Goal: Obtain resource: Obtain resource

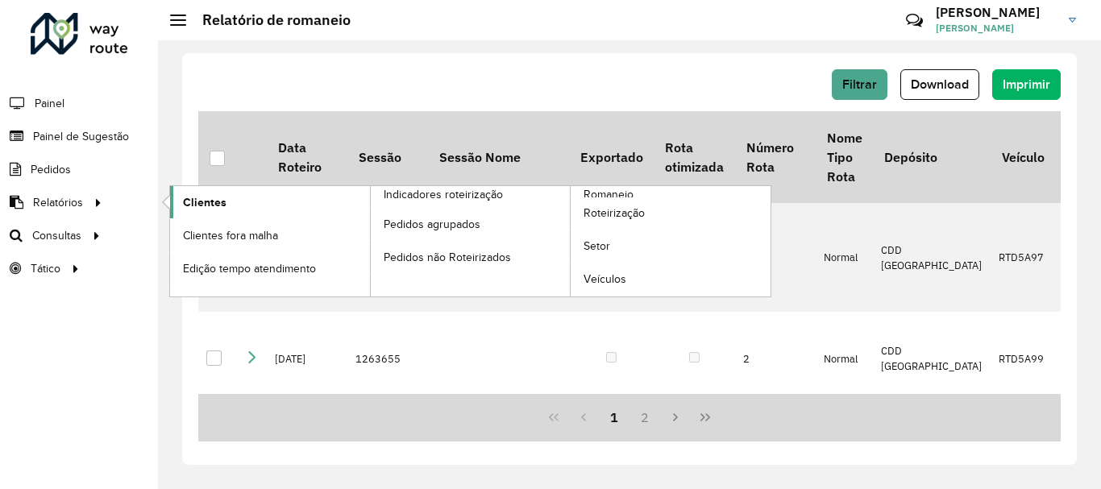
click at [197, 194] on span "Clientes" at bounding box center [205, 202] width 44 height 17
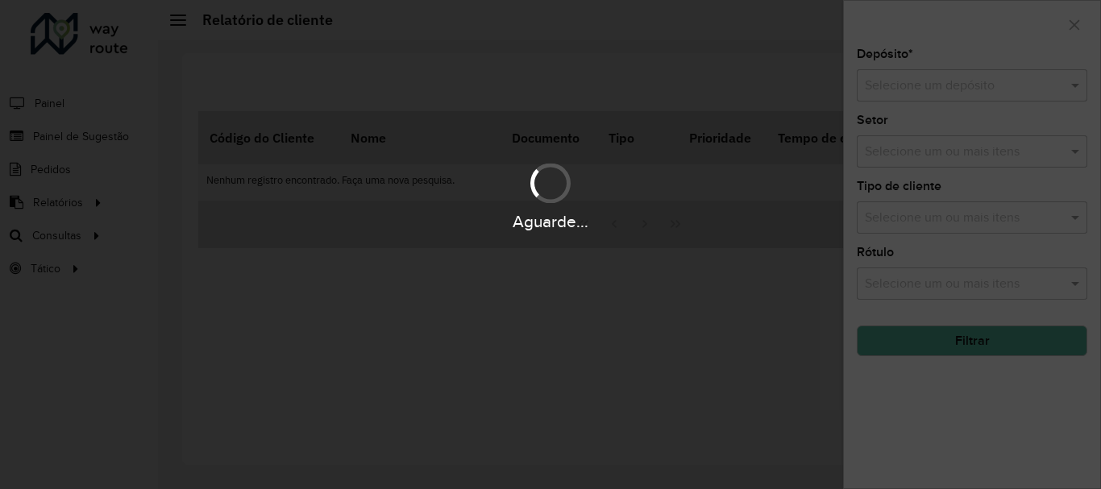
click at [1019, 83] on div "Aguarde..." at bounding box center [550, 244] width 1101 height 489
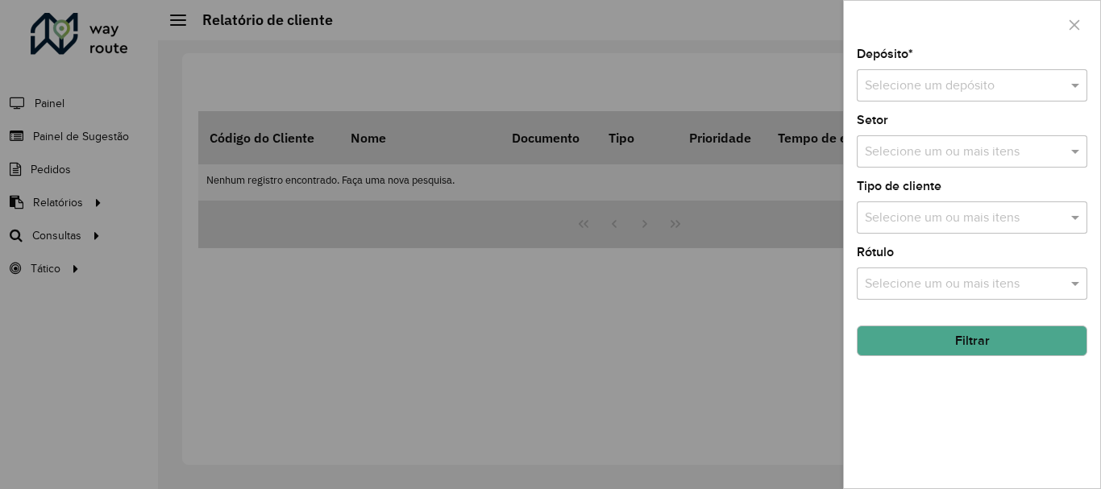
click at [992, 73] on div "Selecione um depósito" at bounding box center [972, 85] width 231 height 32
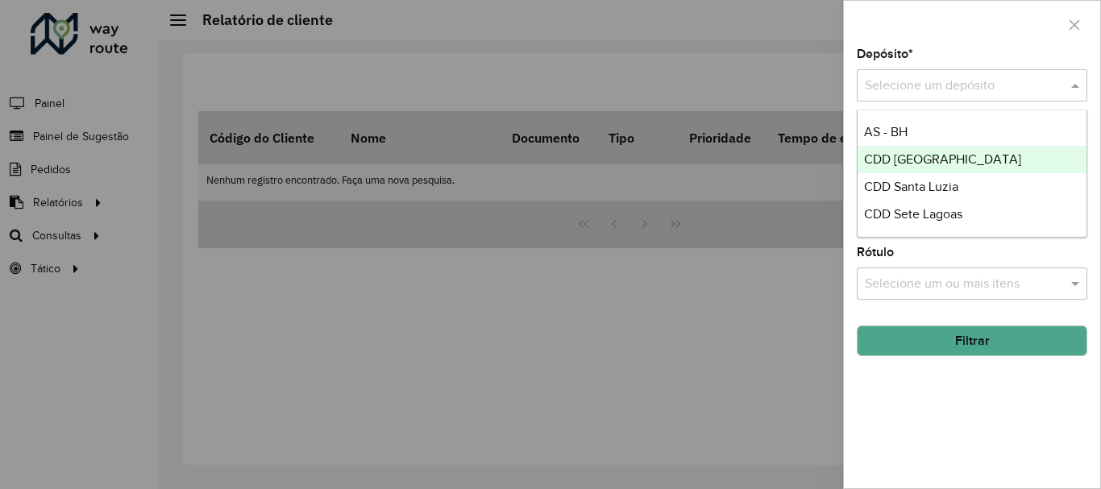
click at [979, 156] on div "CDD [GEOGRAPHIC_DATA]" at bounding box center [972, 159] width 229 height 27
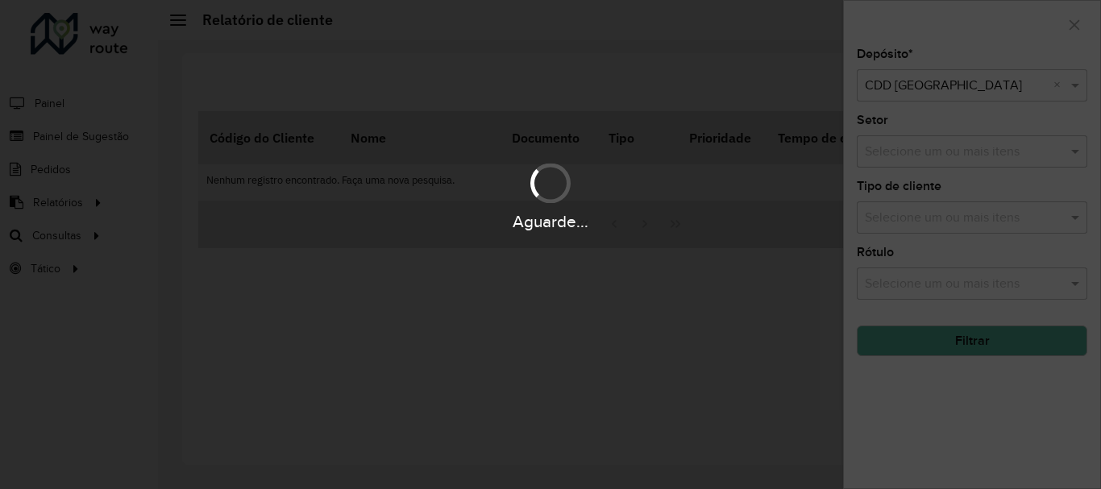
click at [973, 204] on div "Aguarde..." at bounding box center [550, 195] width 1101 height 77
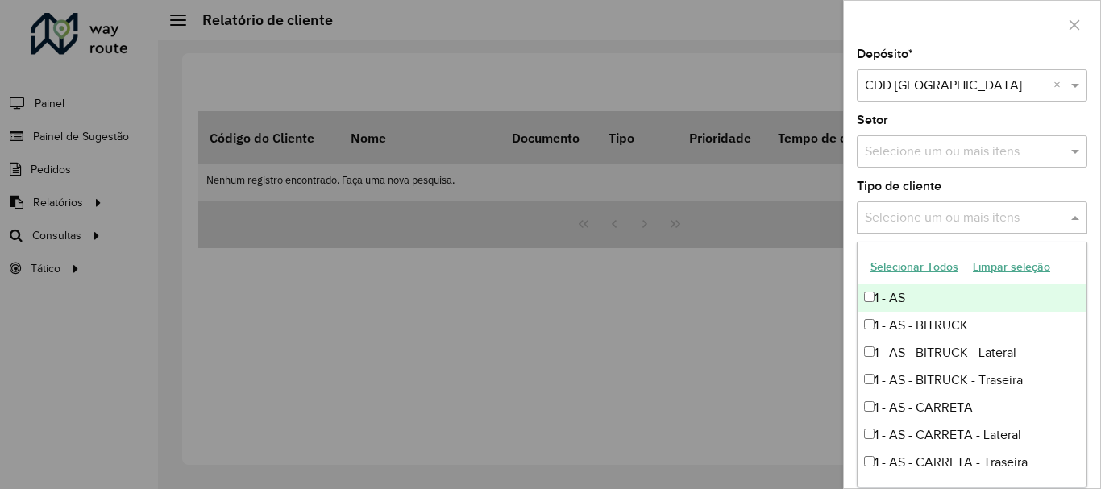
click at [952, 212] on input "text" at bounding box center [964, 218] width 206 height 19
drag, startPoint x: 952, startPoint y: 212, endPoint x: 1088, endPoint y: 194, distance: 136.6
click at [1088, 194] on div "Depósito * Selecione um depósito × CDD [GEOGRAPHIC_DATA] × Setor Selecione um o…" at bounding box center [972, 268] width 256 height 440
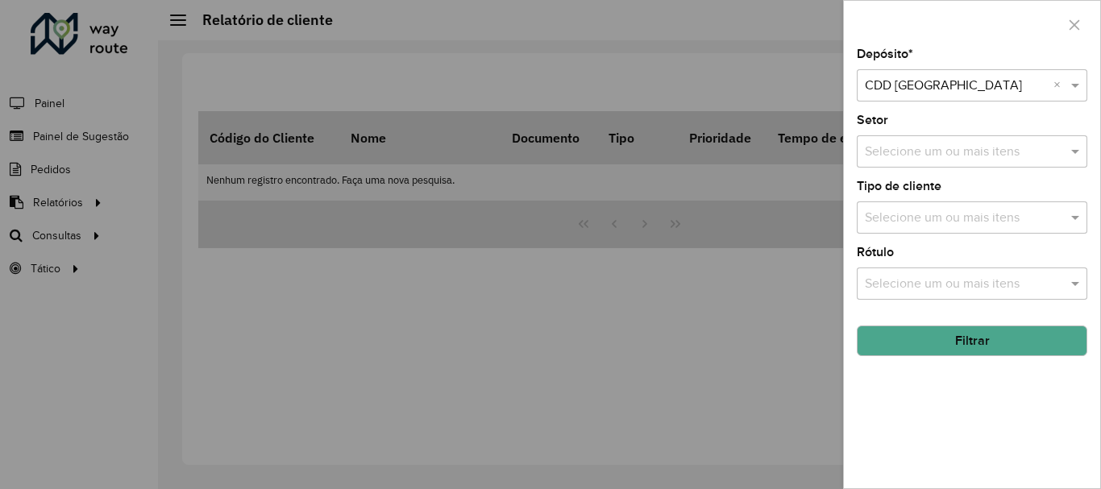
click at [960, 336] on button "Filtrar" at bounding box center [972, 341] width 231 height 31
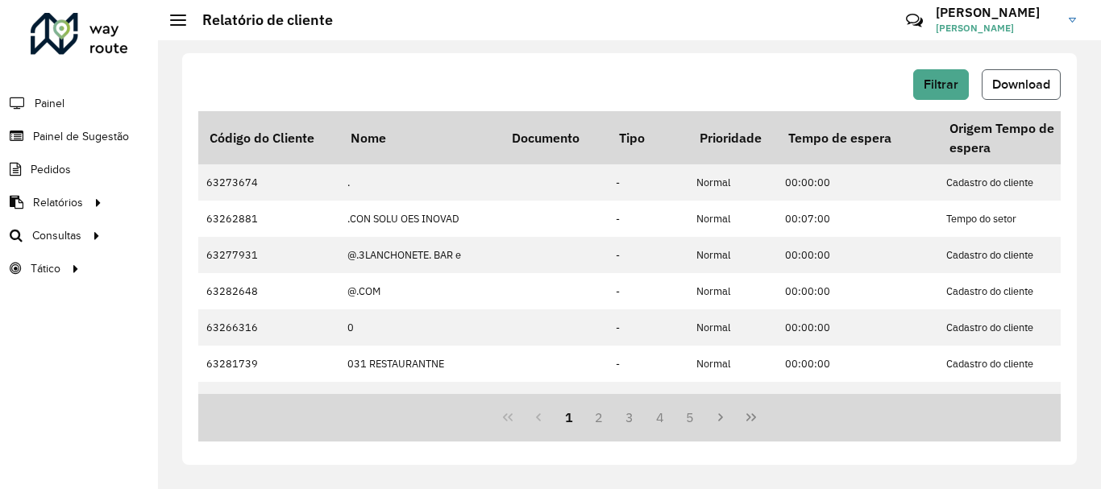
click at [1023, 85] on span "Download" at bounding box center [1021, 84] width 58 height 14
click at [954, 83] on span "Filtrar" at bounding box center [941, 84] width 35 height 14
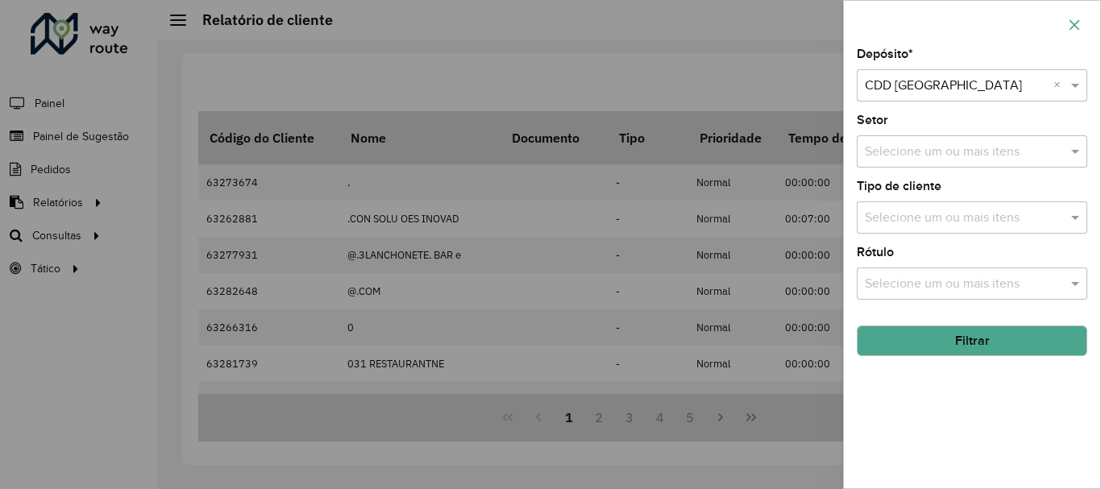
click at [1073, 23] on icon "button" at bounding box center [1075, 24] width 10 height 10
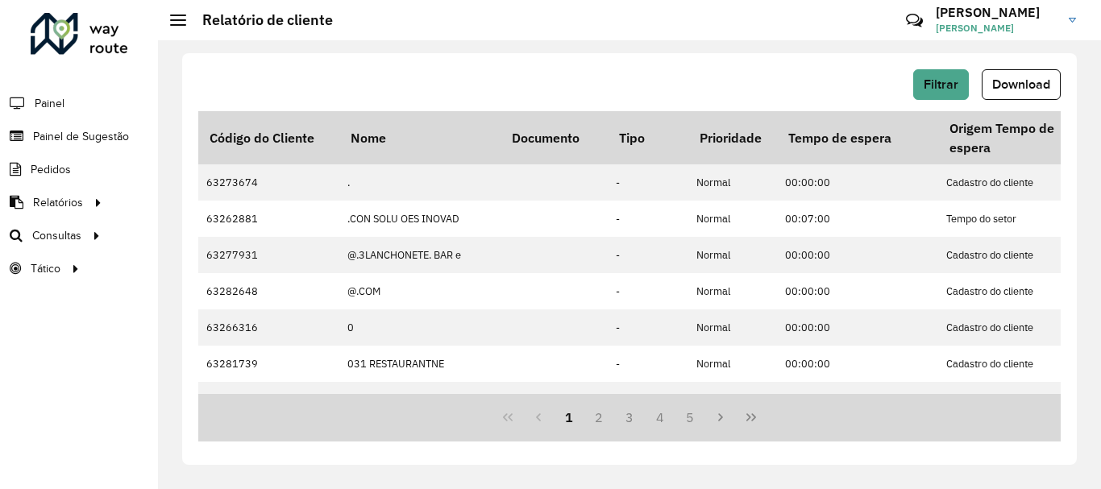
click at [1017, 79] on span "Download" at bounding box center [1021, 84] width 58 height 14
